Goal: Information Seeking & Learning: Learn about a topic

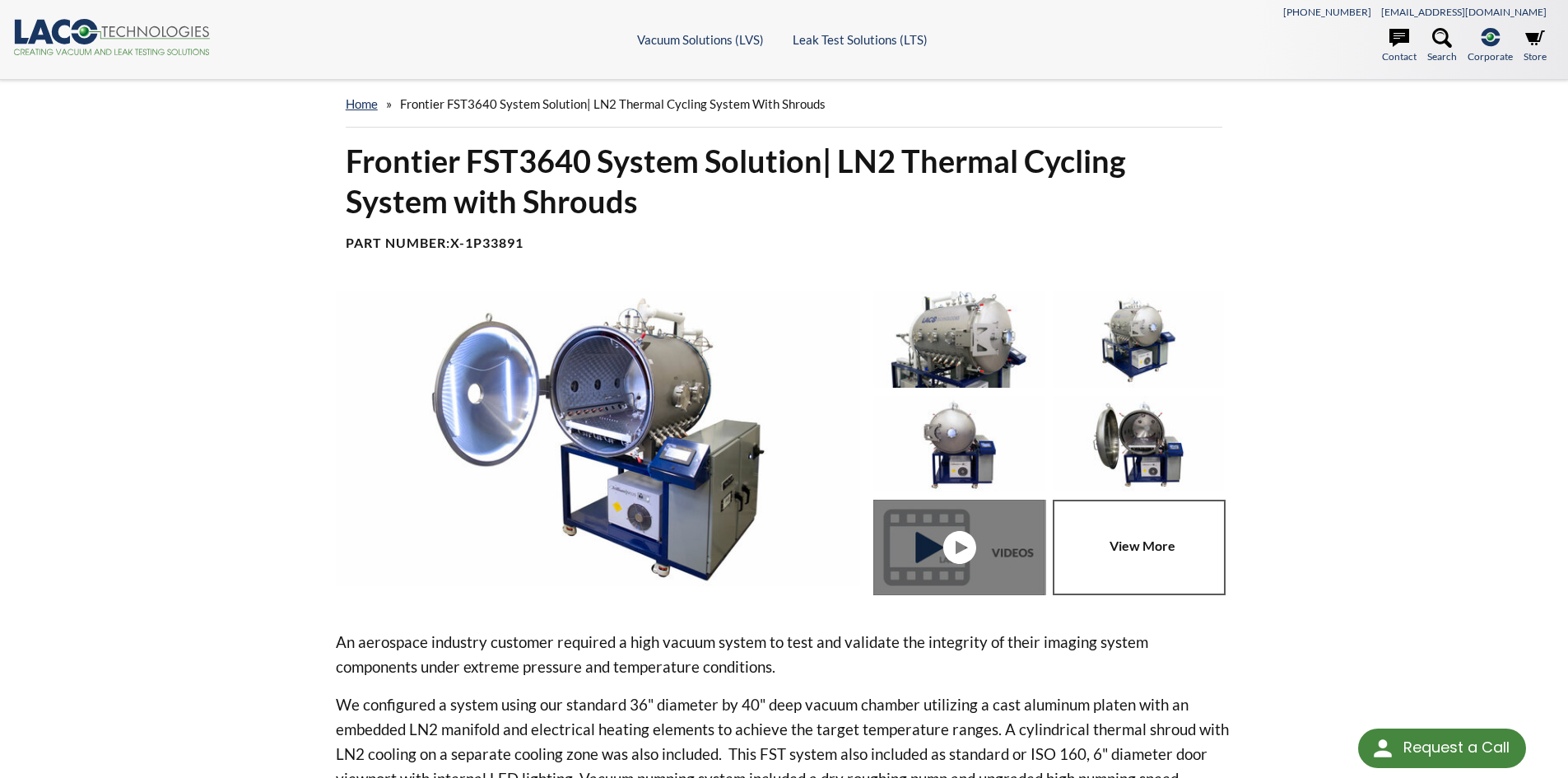
click at [658, 372] on img at bounding box center [598, 439] width 525 height 295
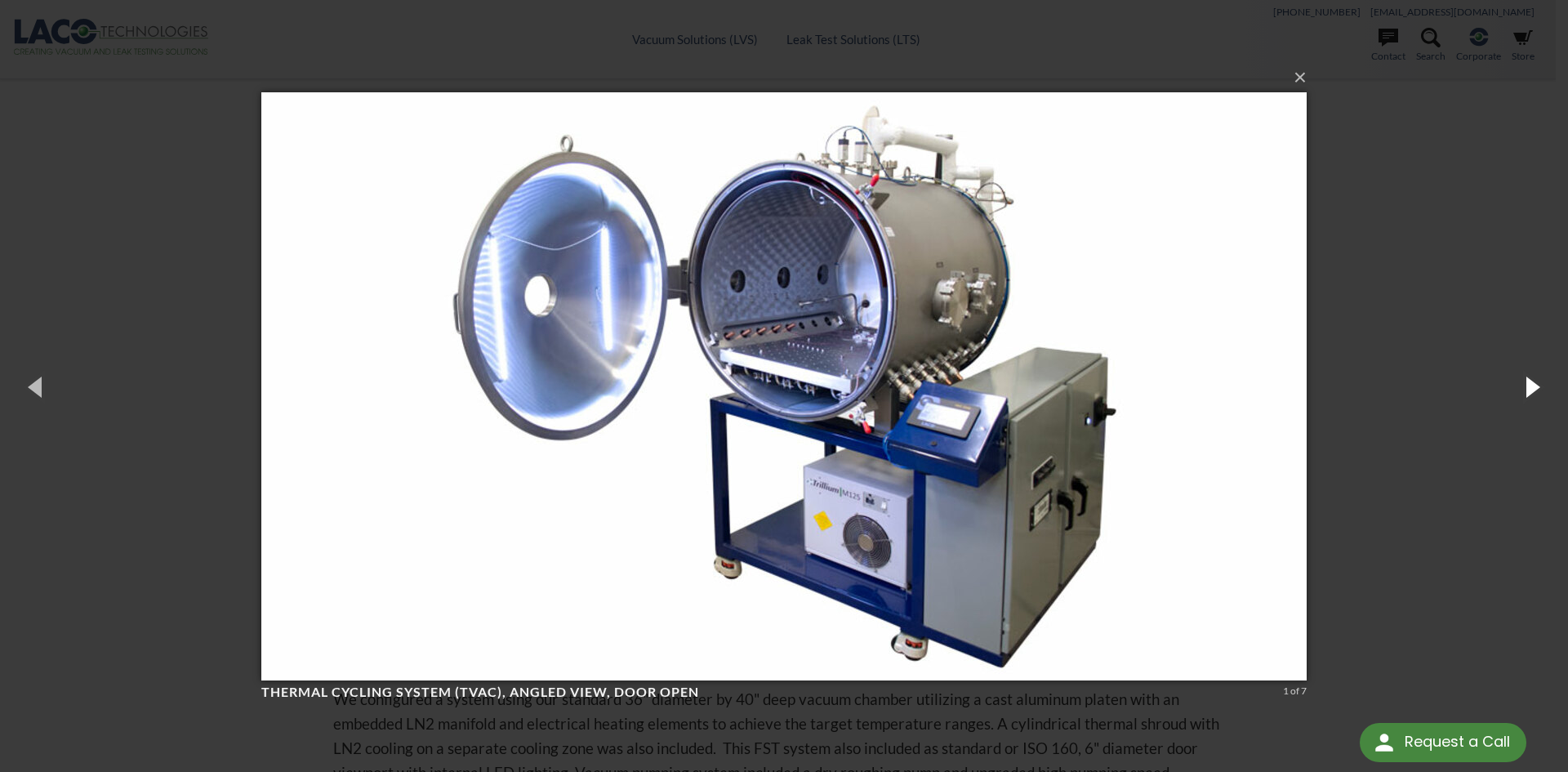
click at [1530, 382] on button "button" at bounding box center [1531, 386] width 73 height 90
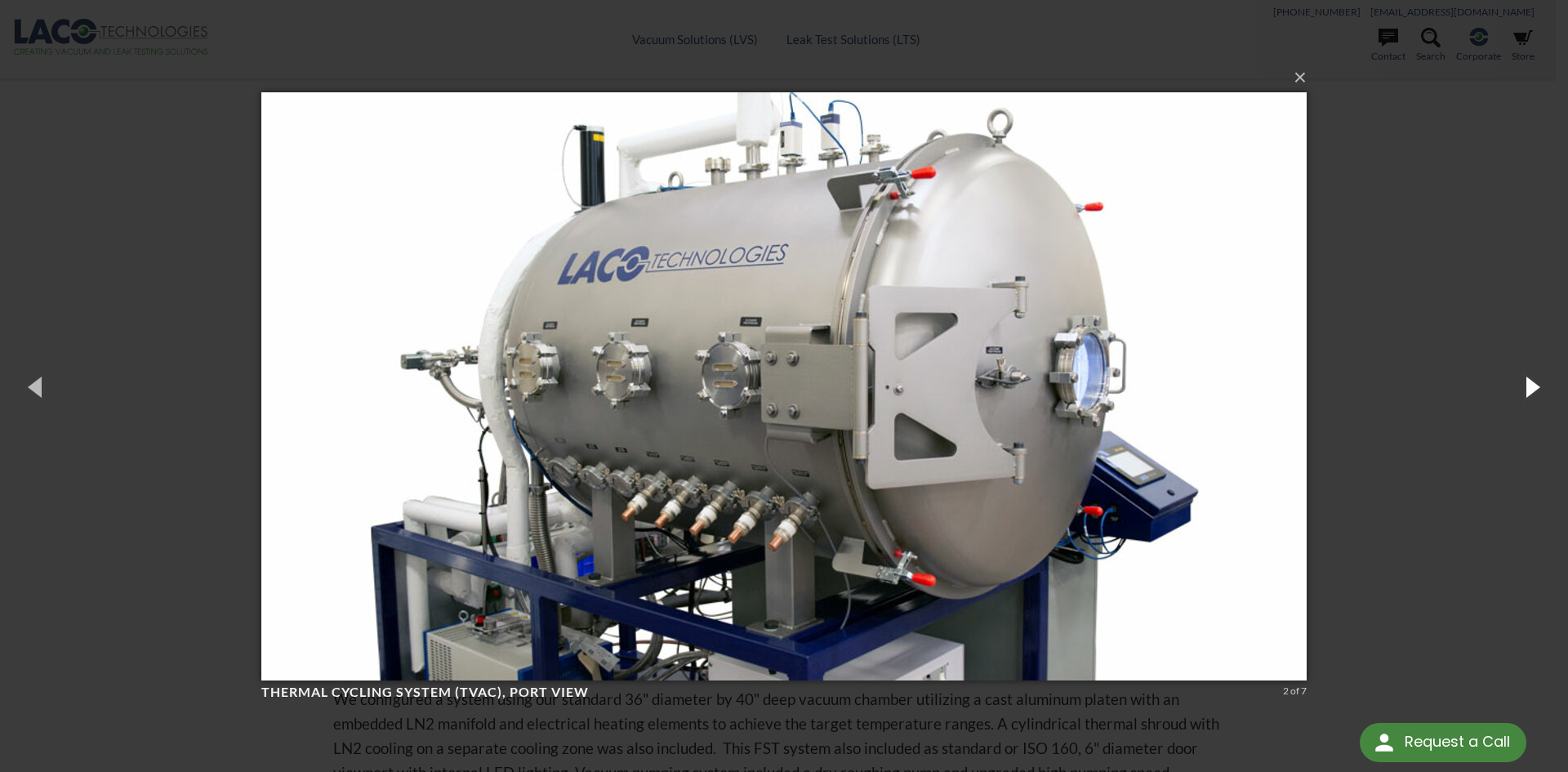
click at [1530, 382] on button "button" at bounding box center [1531, 386] width 73 height 90
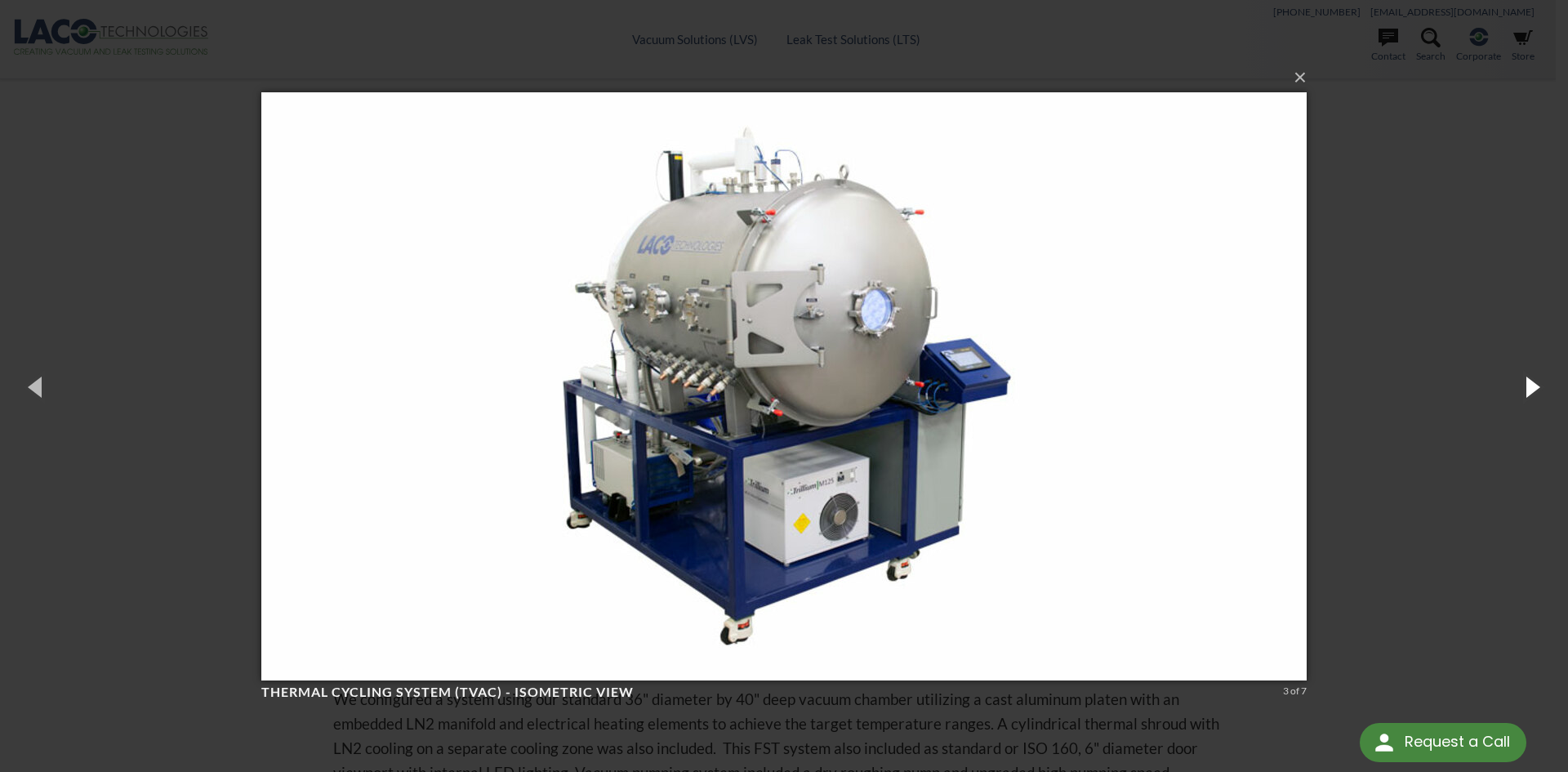
click at [1530, 382] on button "button" at bounding box center [1531, 386] width 73 height 90
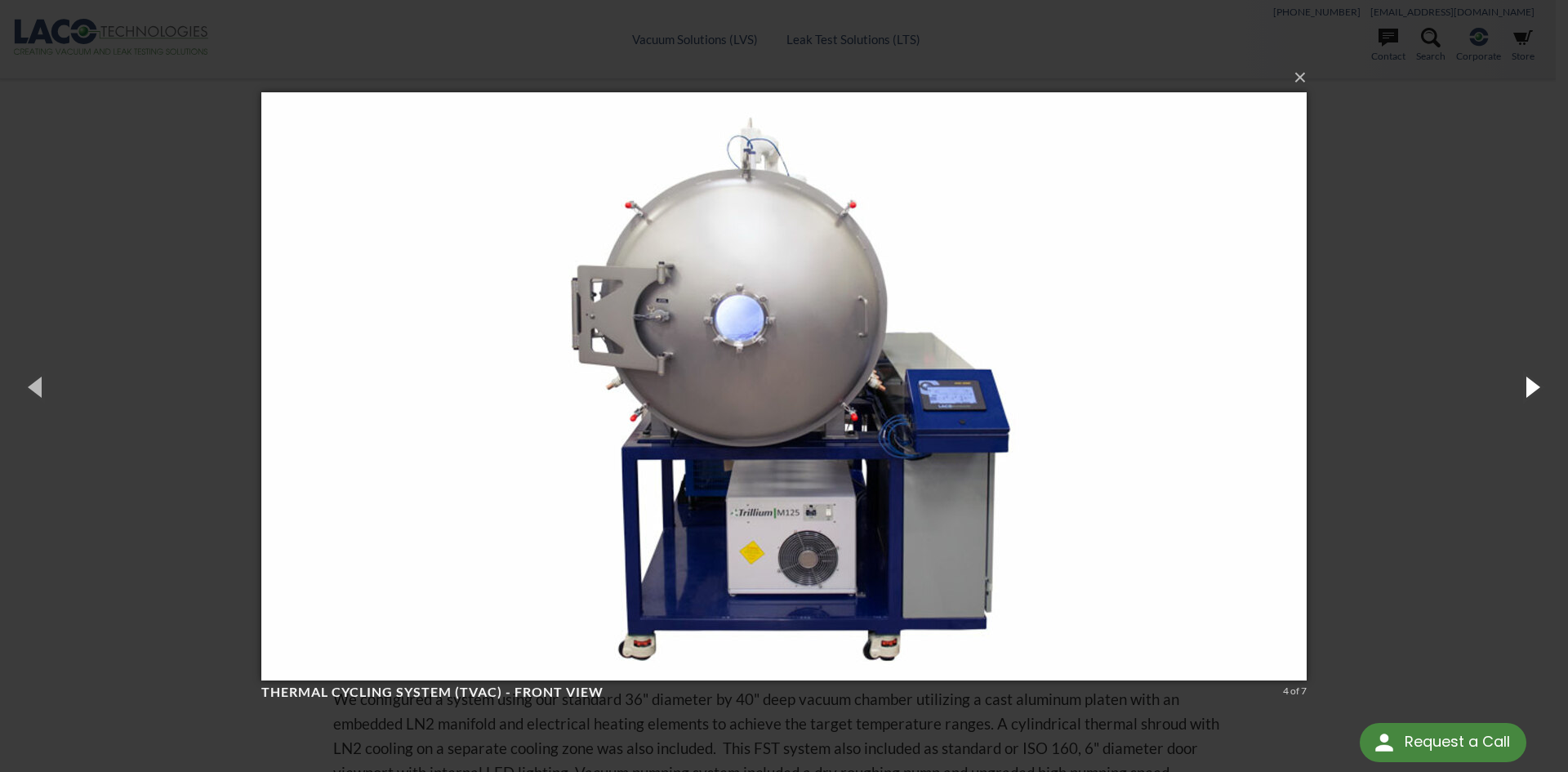
click at [1530, 382] on button "button" at bounding box center [1531, 386] width 73 height 90
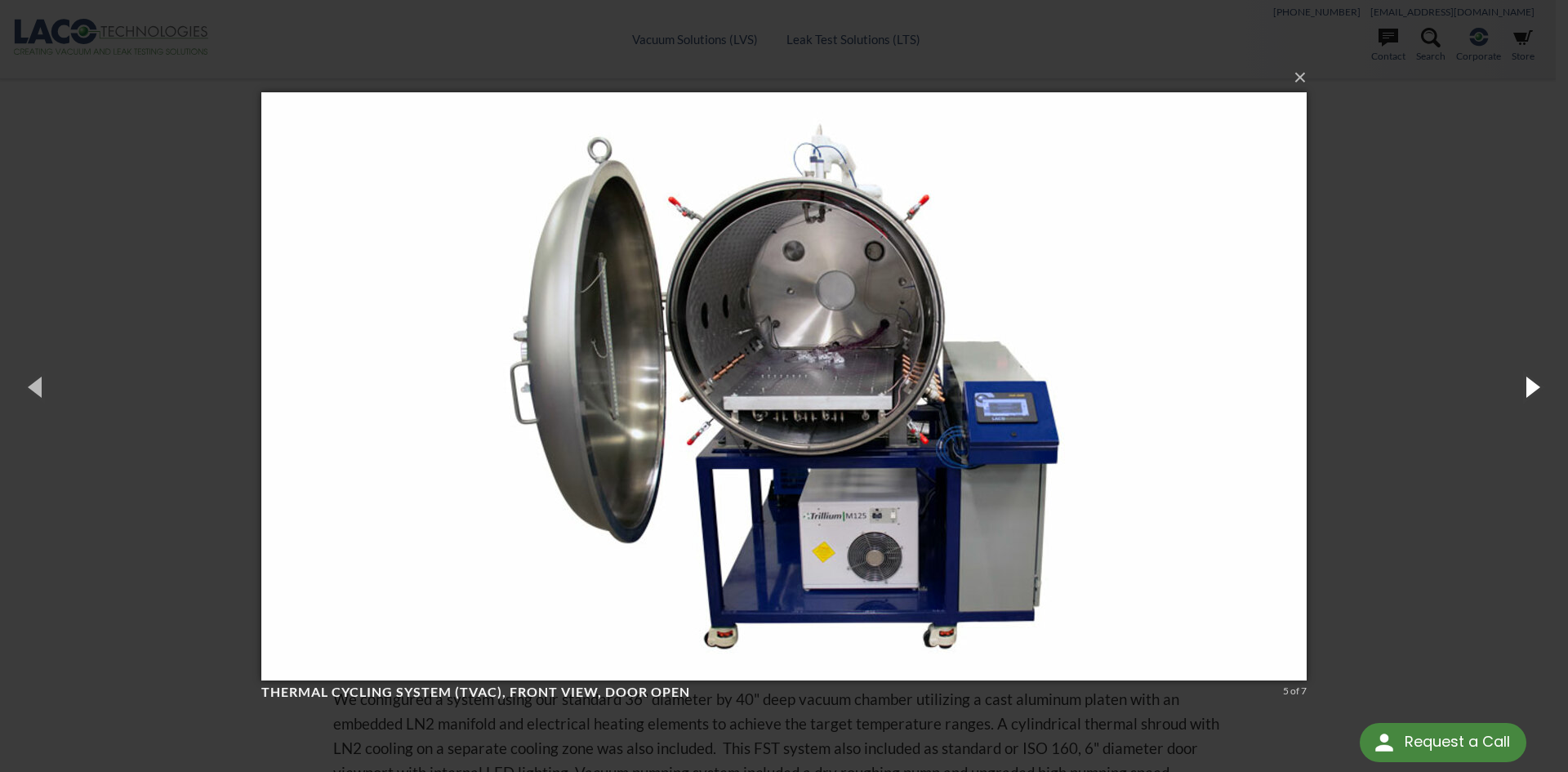
click at [1530, 382] on button "button" at bounding box center [1531, 386] width 73 height 90
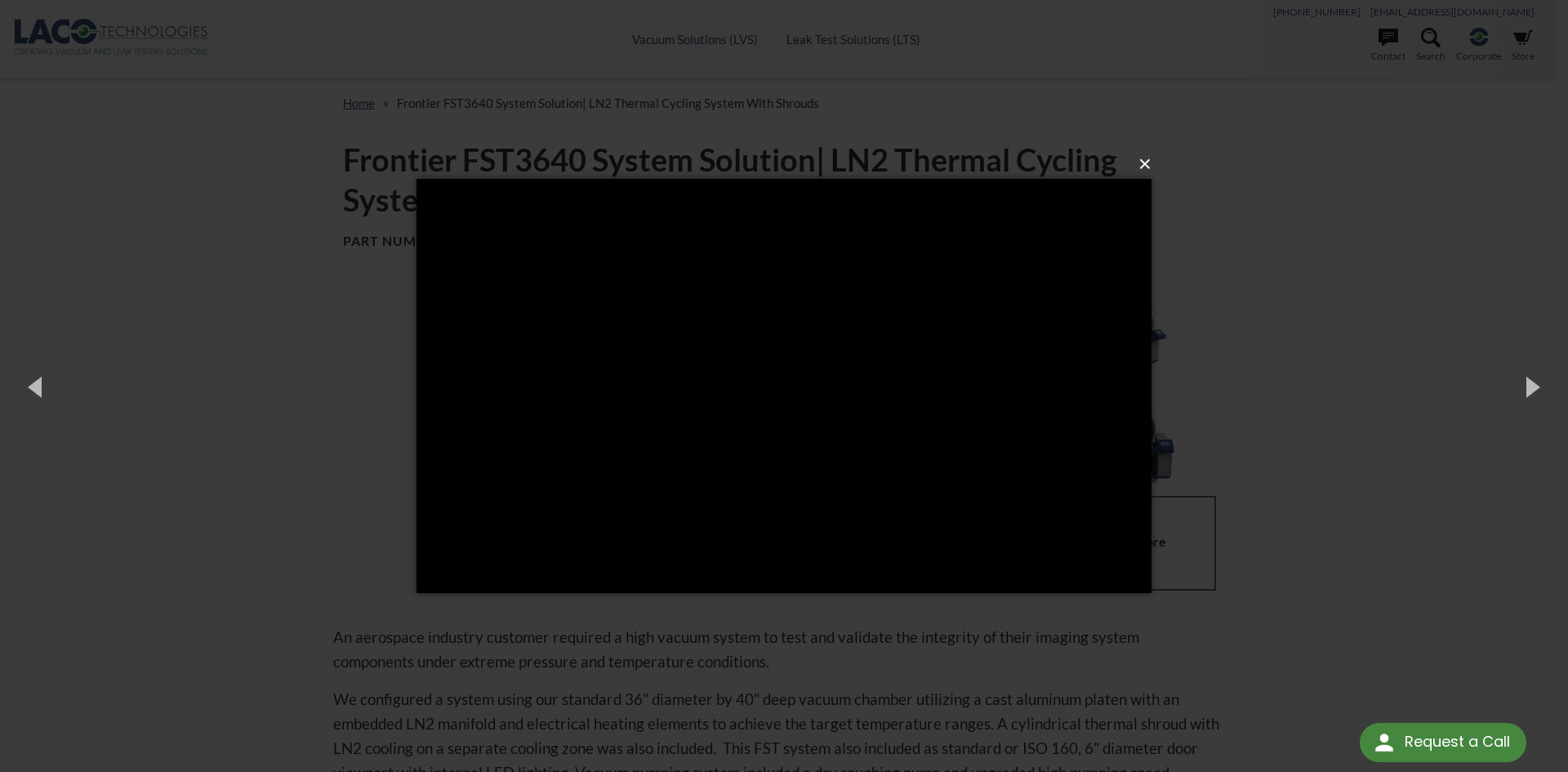
click at [1145, 161] on button "×" at bounding box center [788, 164] width 735 height 36
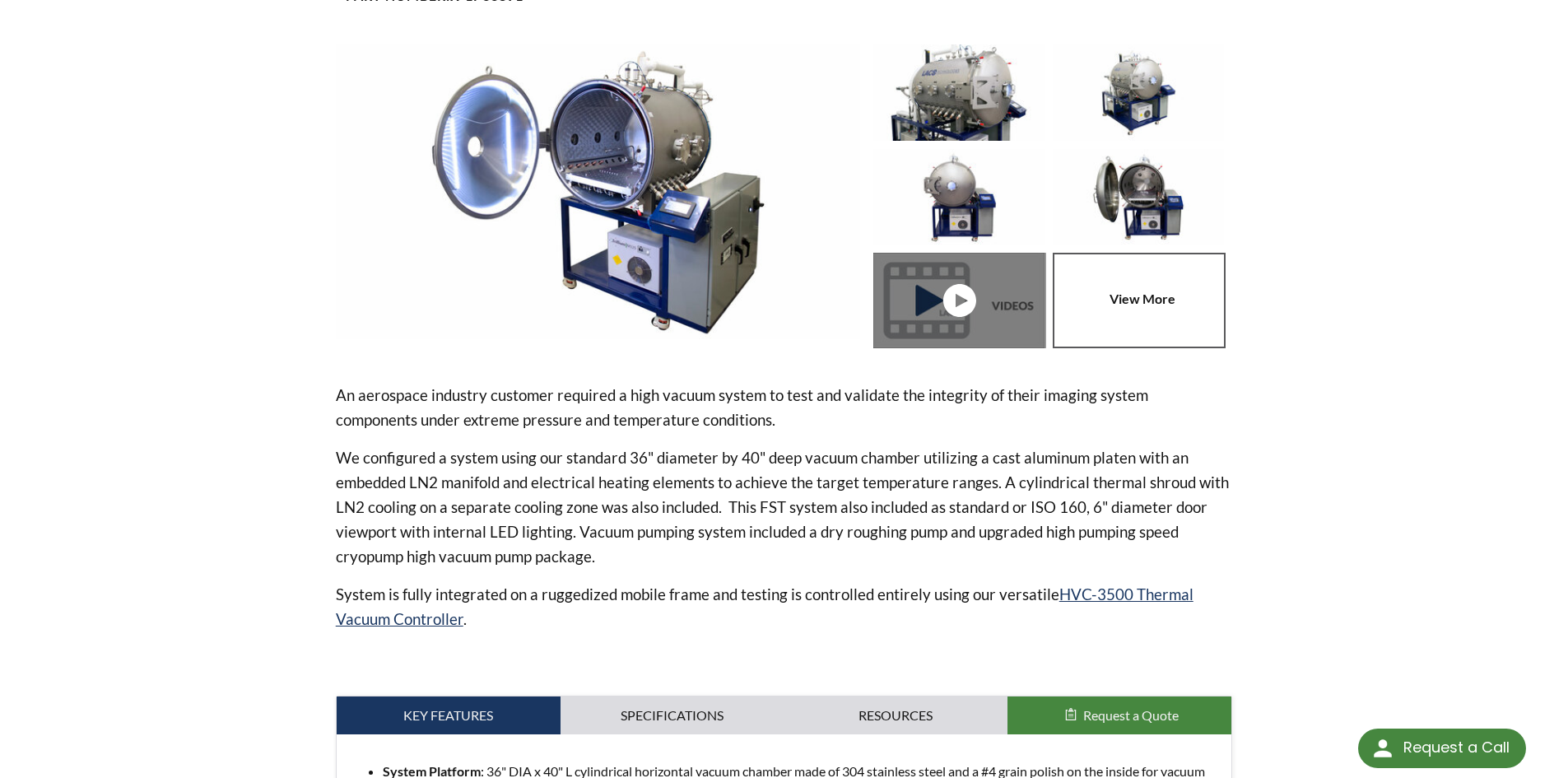
scroll to position [330, 0]
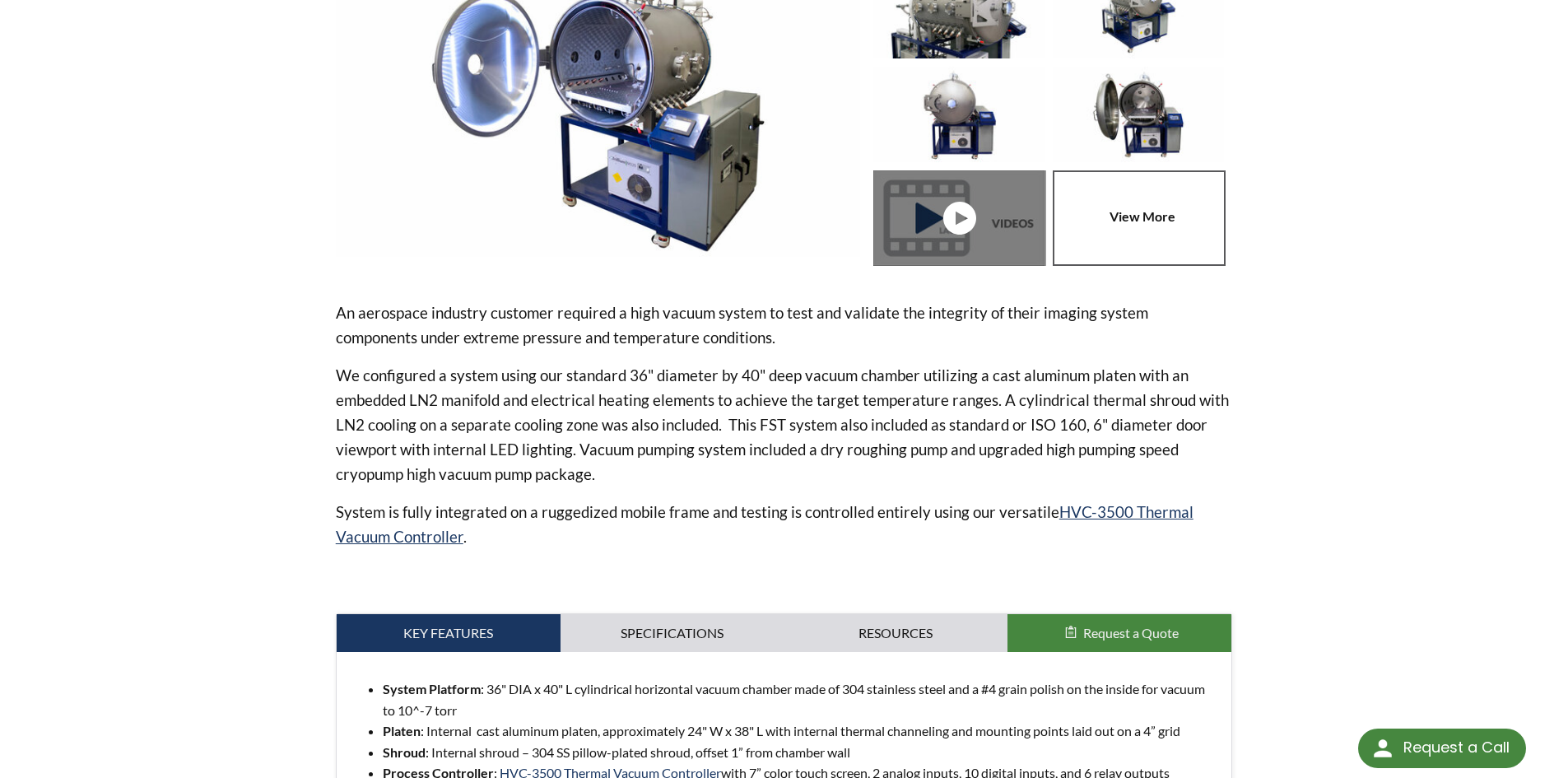
click at [658, 416] on p "We configured a system using our standard 36" diameter by 40" deep vacuum chamb…" at bounding box center [784, 424] width 898 height 123
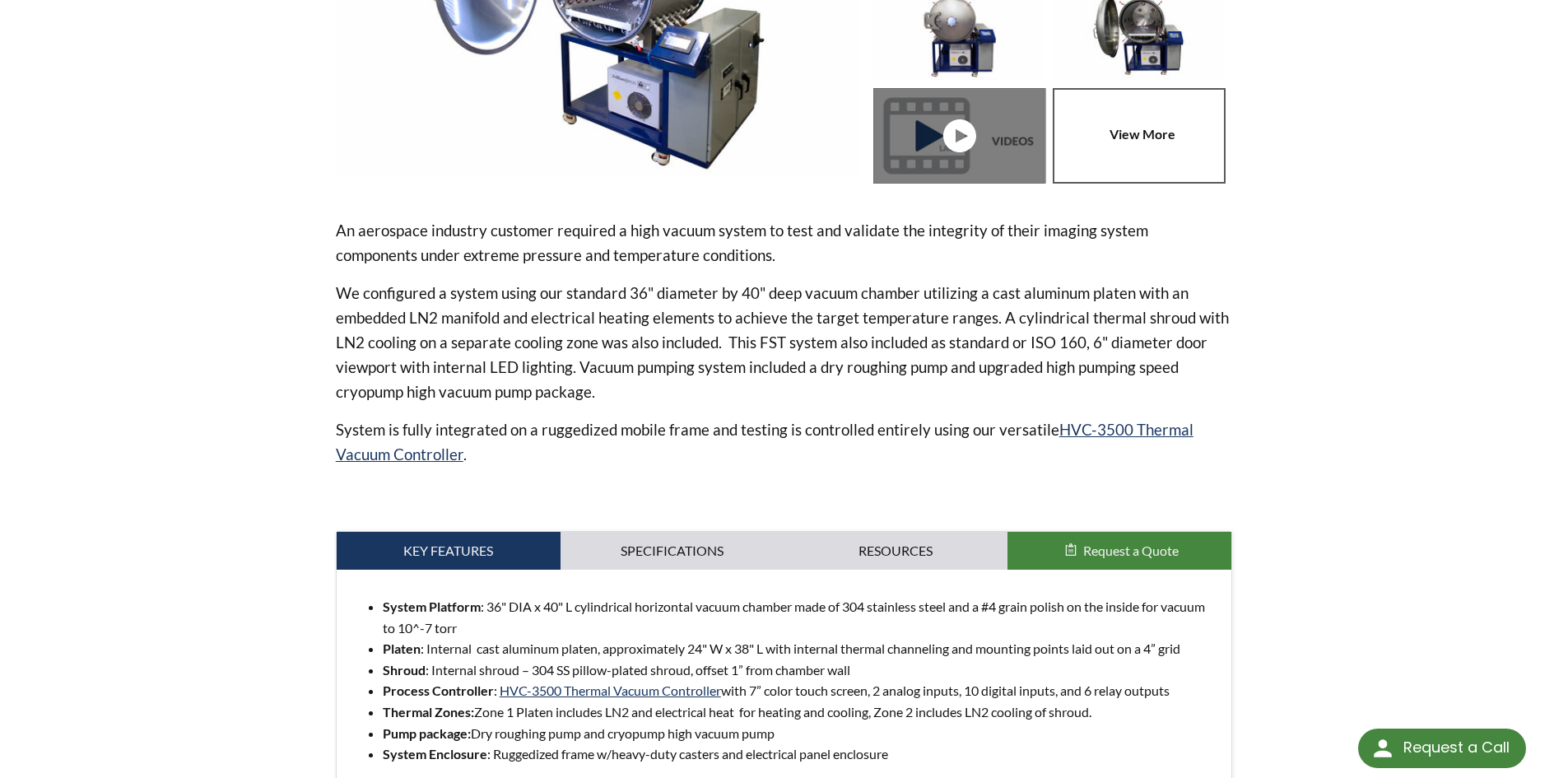
scroll to position [576, 0]
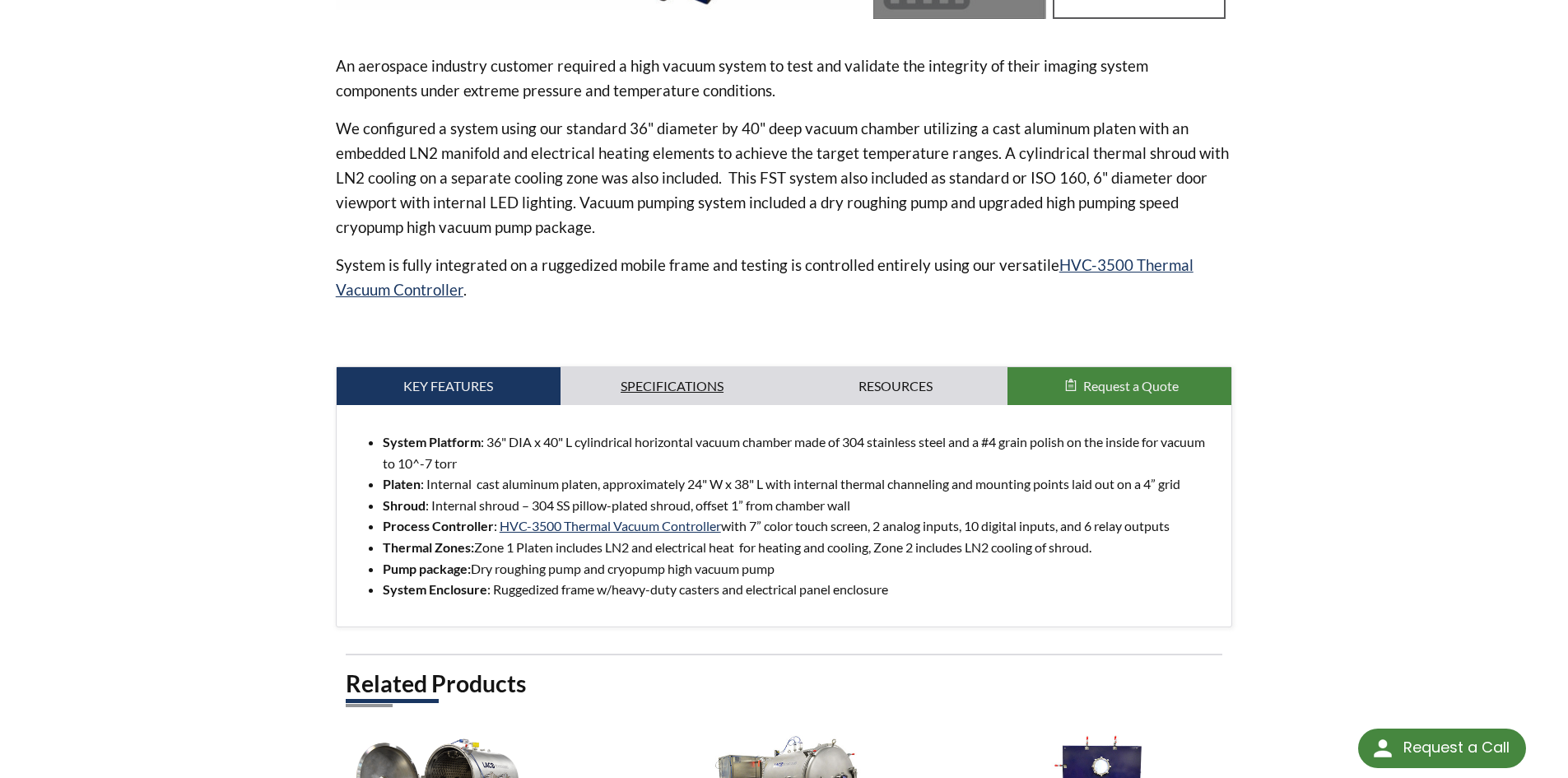
click at [691, 394] on link "Specifications" at bounding box center [672, 386] width 224 height 38
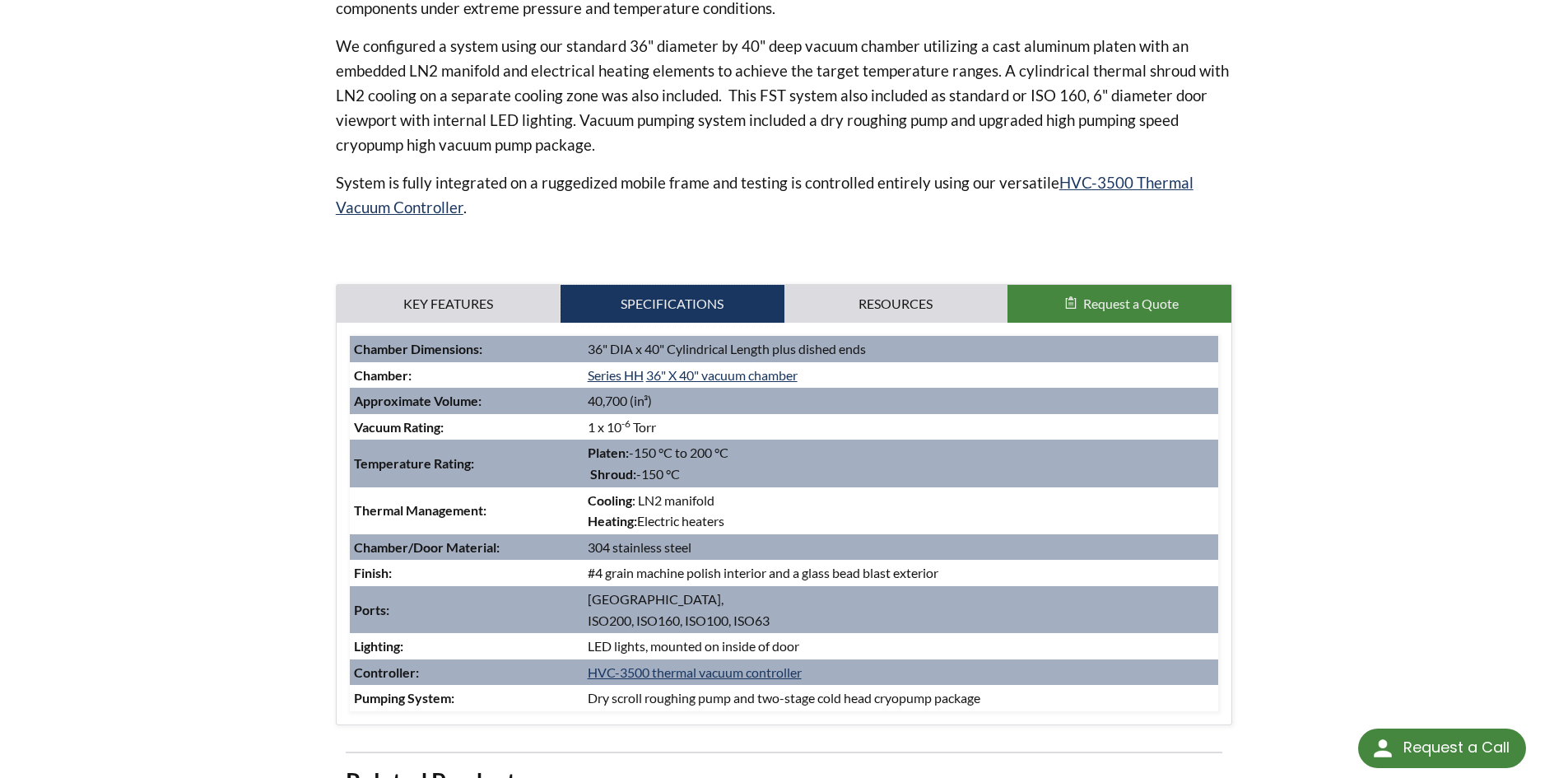
scroll to position [905, 0]
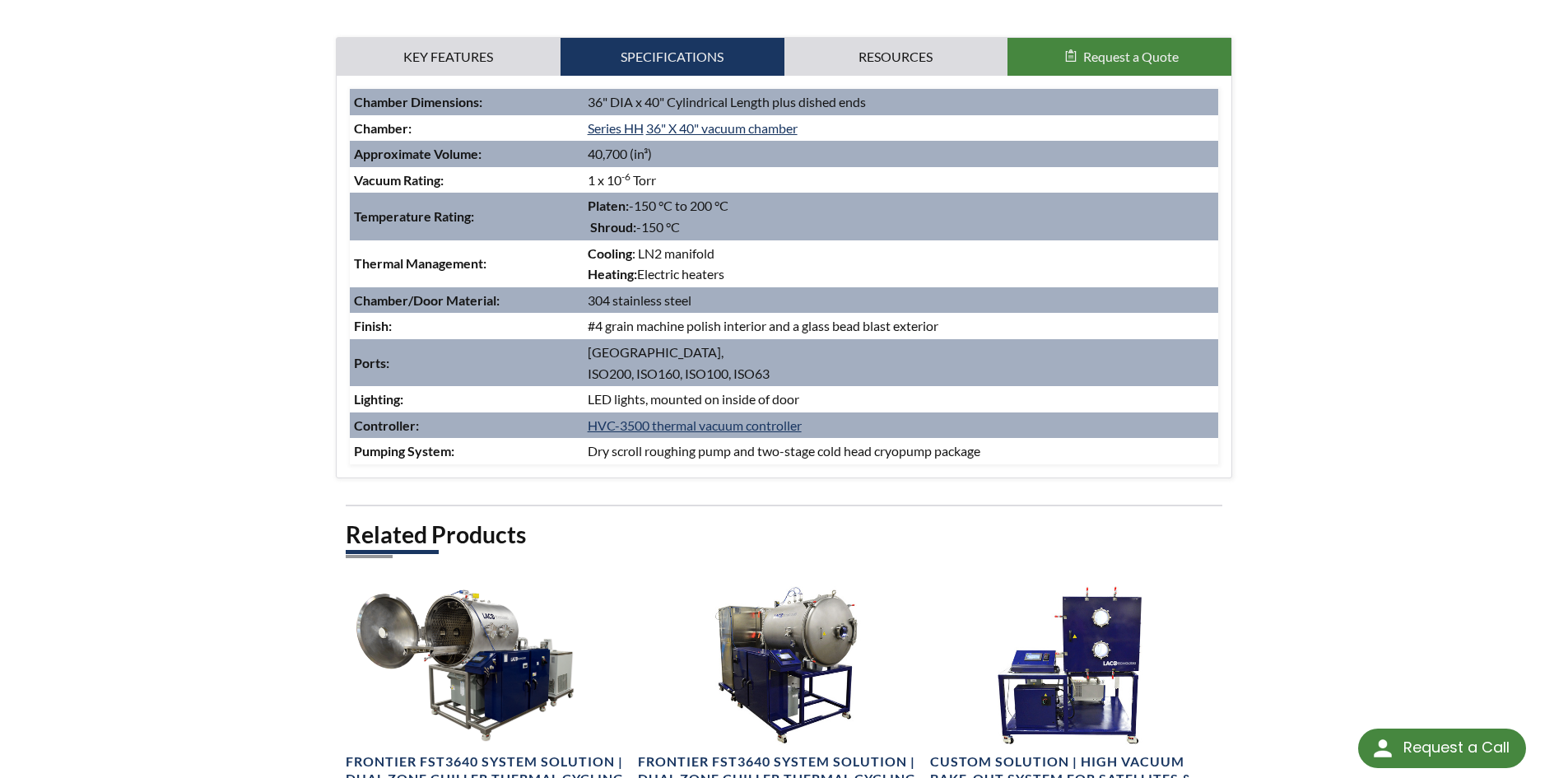
click at [1181, 482] on div "Frontier FST3640 System Solution| LN2 Thermal Cycling System with Shrouds Part …" at bounding box center [784, 41] width 1053 height 1613
click at [1255, 457] on div "Frontier FST3640 System Solution| LN2 Thermal Cycling System with Shrouds Part …" at bounding box center [784, 41] width 1053 height 1613
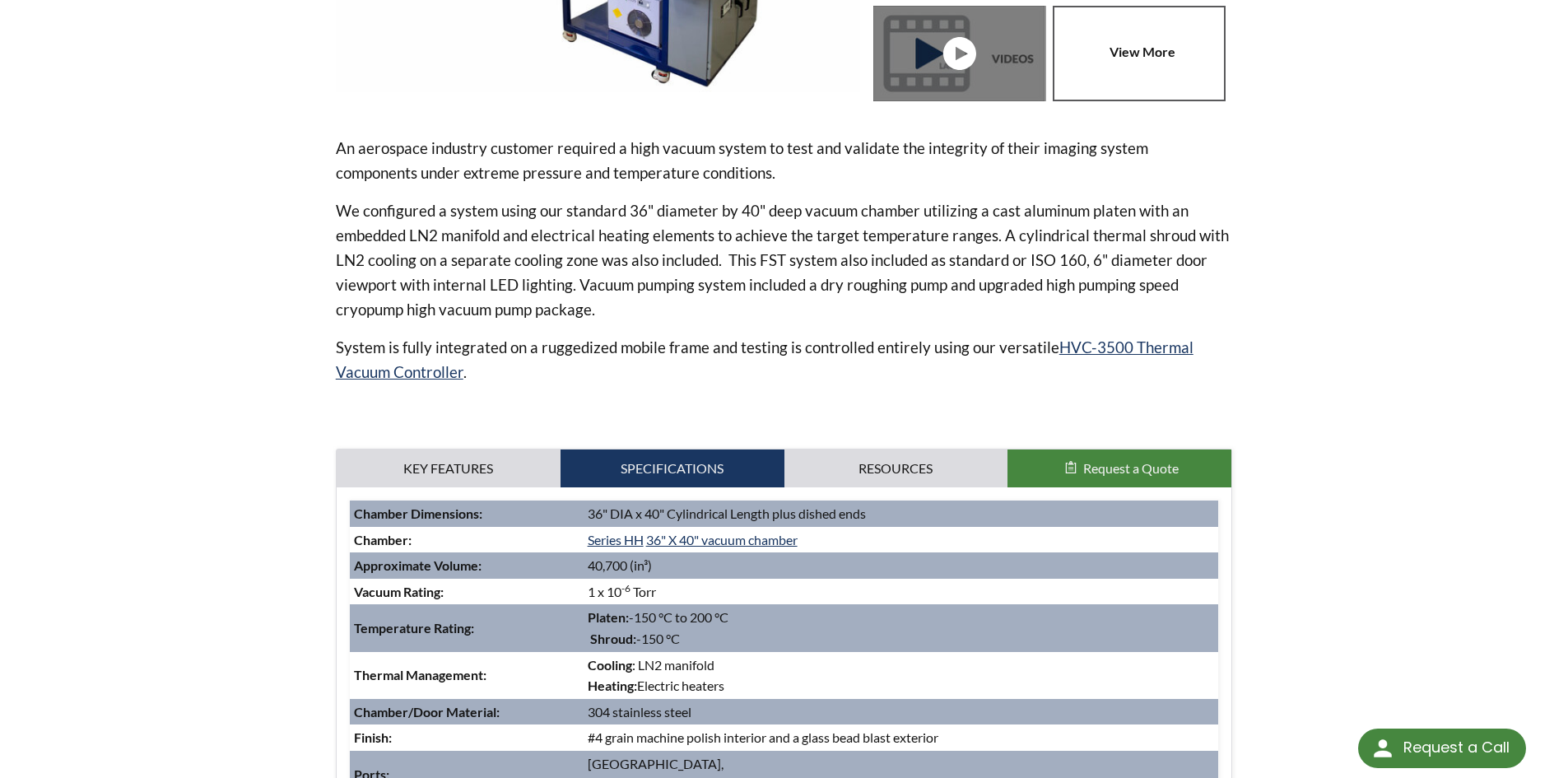
scroll to position [0, 0]
